Goal: Entertainment & Leisure: Consume media (video, audio)

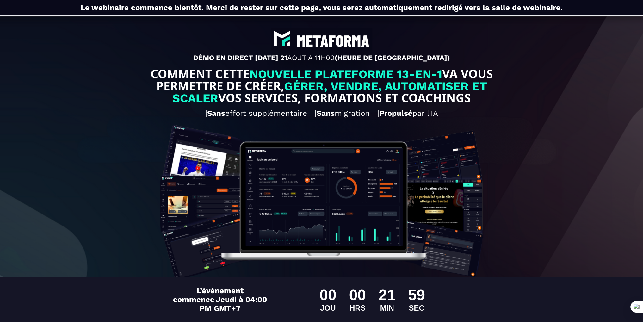
click at [71, 176] on div "DÉMO EN DIRECT CE JEUDI 21 AOUT A 11H00 (HEURE DE PARIS) COMMENT CETTE NOUVELLE…" at bounding box center [321, 259] width 633 height 489
click at [69, 113] on h2 "| Sans effort supplémentaire | Sans migration | Propulsé par l'IA" at bounding box center [321, 113] width 633 height 15
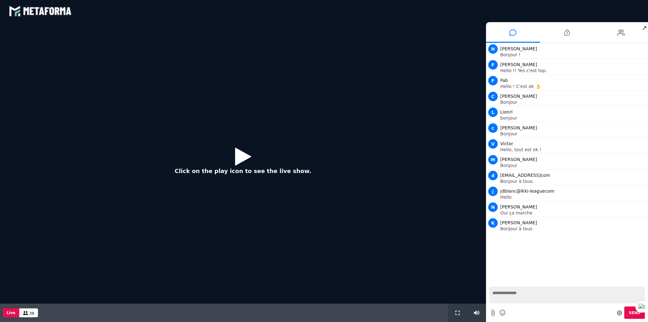
click at [248, 152] on icon at bounding box center [243, 156] width 16 height 21
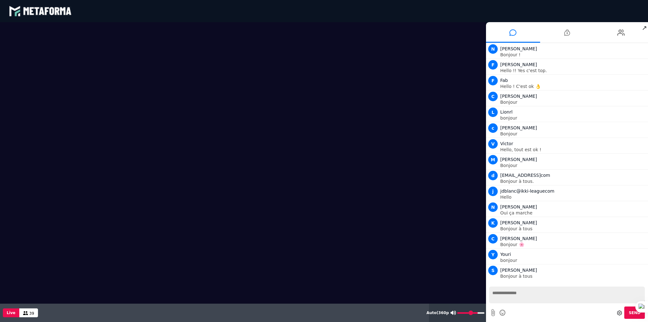
type input "*"
drag, startPoint x: 477, startPoint y: 313, endPoint x: 438, endPoint y: 313, distance: 39.2
click at [457, 313] on input "range" at bounding box center [470, 313] width 27 height 2
click at [287, 315] on div "Live 39" at bounding box center [214, 313] width 429 height 18
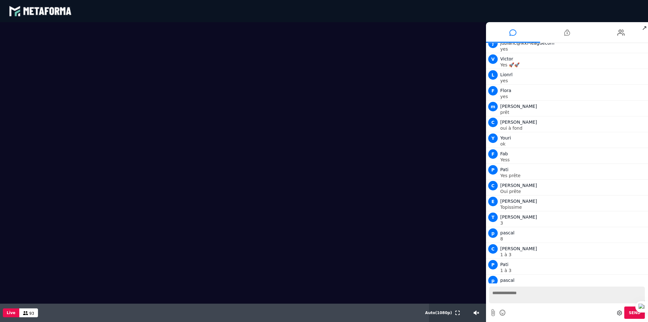
scroll to position [1030, 0]
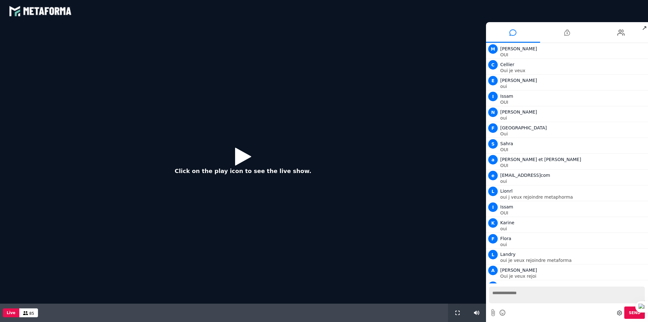
scroll to position [418, 0]
